Goal: Navigation & Orientation: Find specific page/section

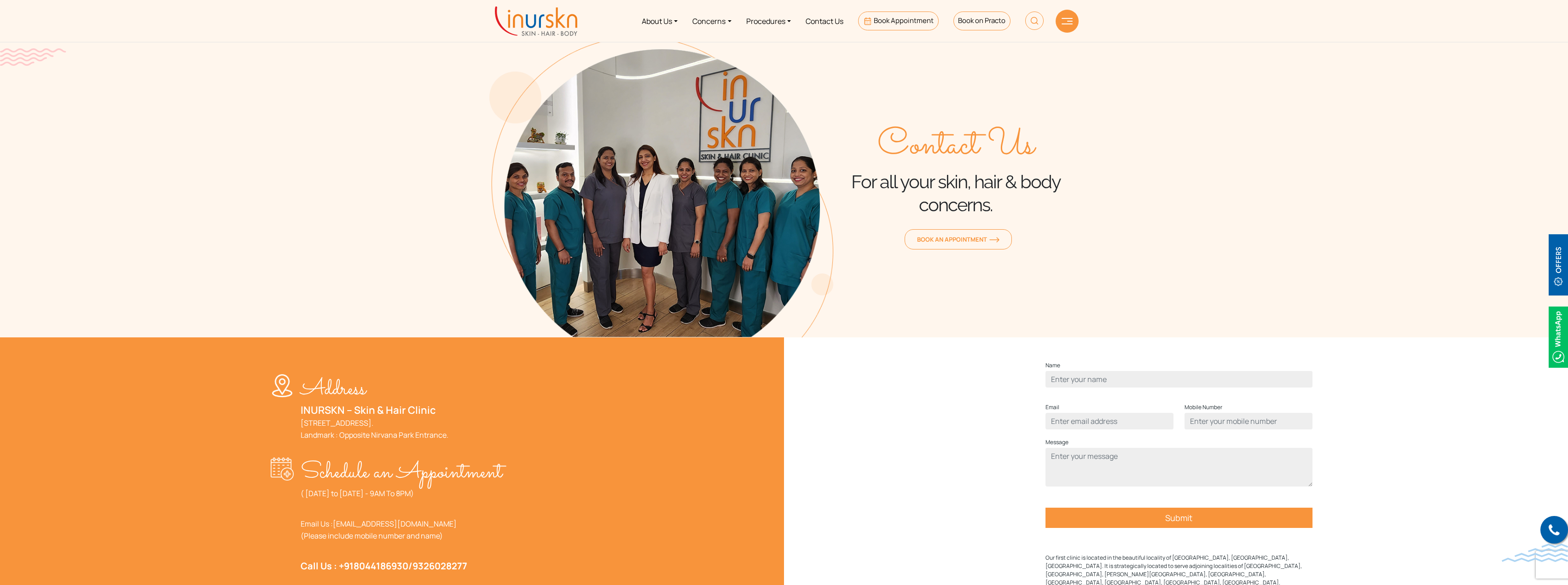
click at [538, 28] on img at bounding box center [535, 21] width 82 height 29
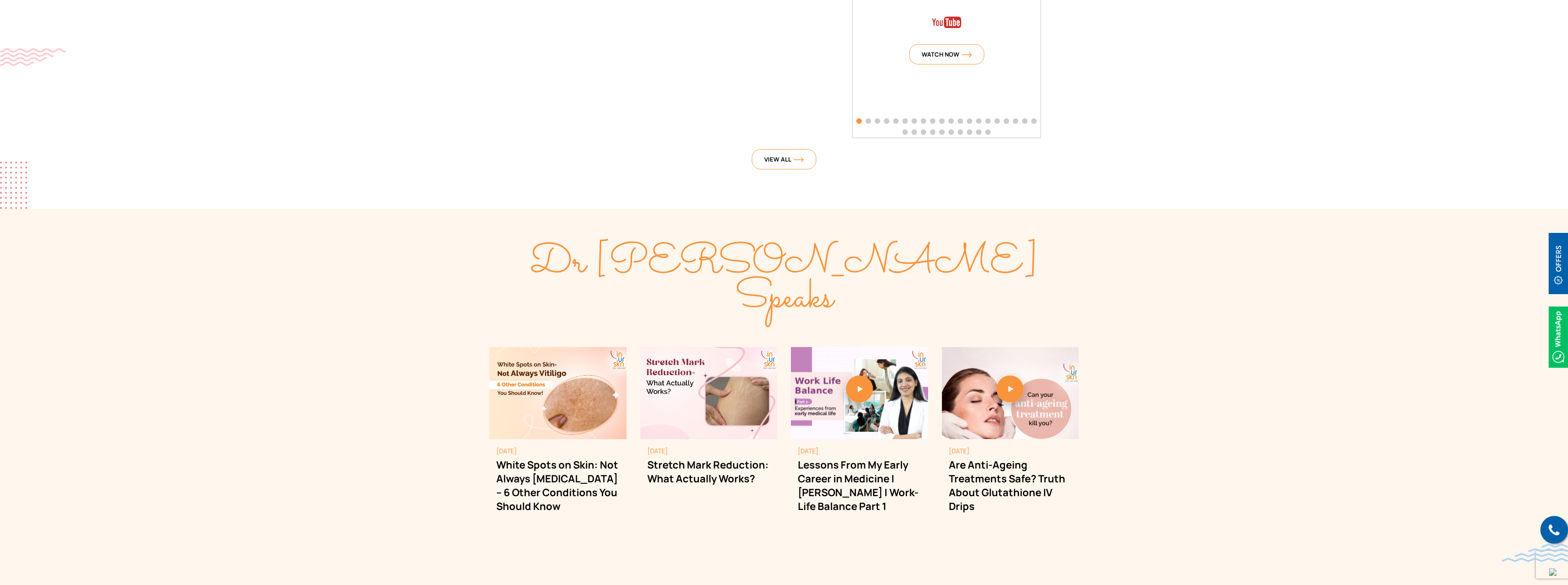
scroll to position [2255, 0]
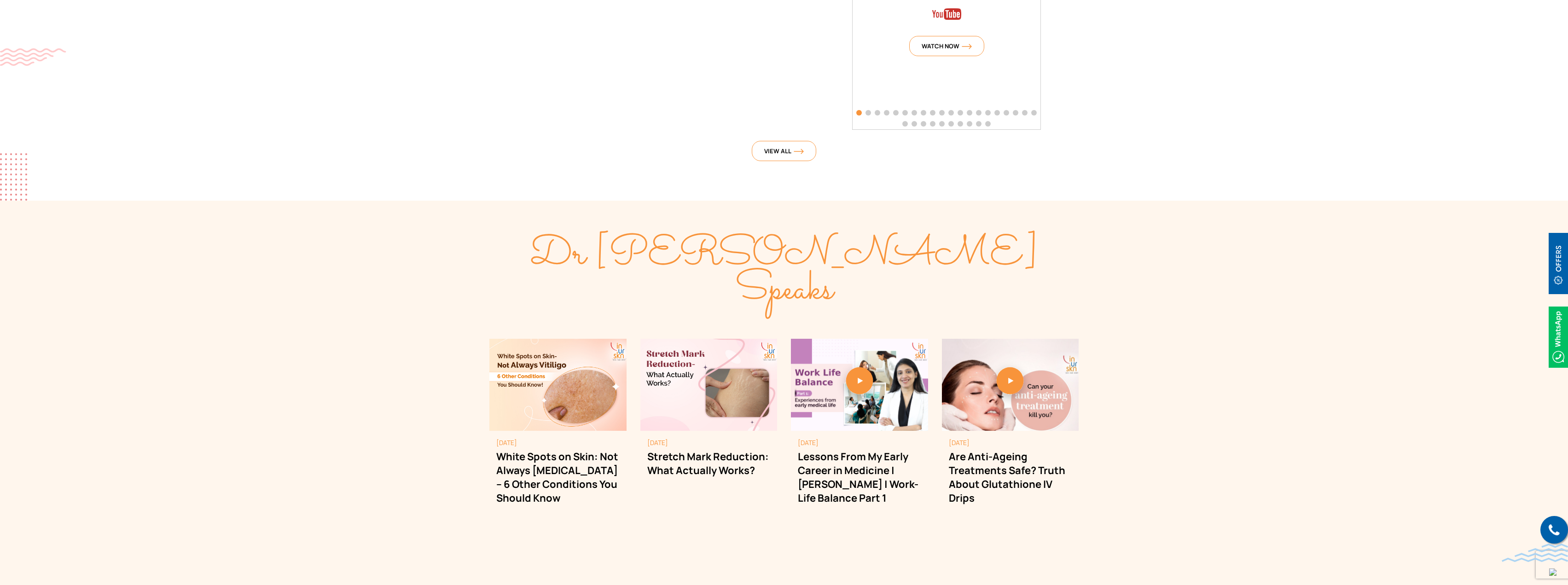
click at [427, 263] on section "Dr [PERSON_NAME] Speaks [DATE] White Spots on Skin: Not Always [MEDICAL_DATA] –…" at bounding box center [784, 421] width 1568 height 442
click at [433, 263] on section "Dr [PERSON_NAME] Speaks [DATE] White Spots on Skin: Not Always [MEDICAL_DATA] –…" at bounding box center [784, 421] width 1568 height 442
click at [374, 227] on section "Dr [PERSON_NAME] Speaks [DATE] White Spots on Skin: Not Always [MEDICAL_DATA] –…" at bounding box center [784, 421] width 1568 height 442
